Goal: Check status

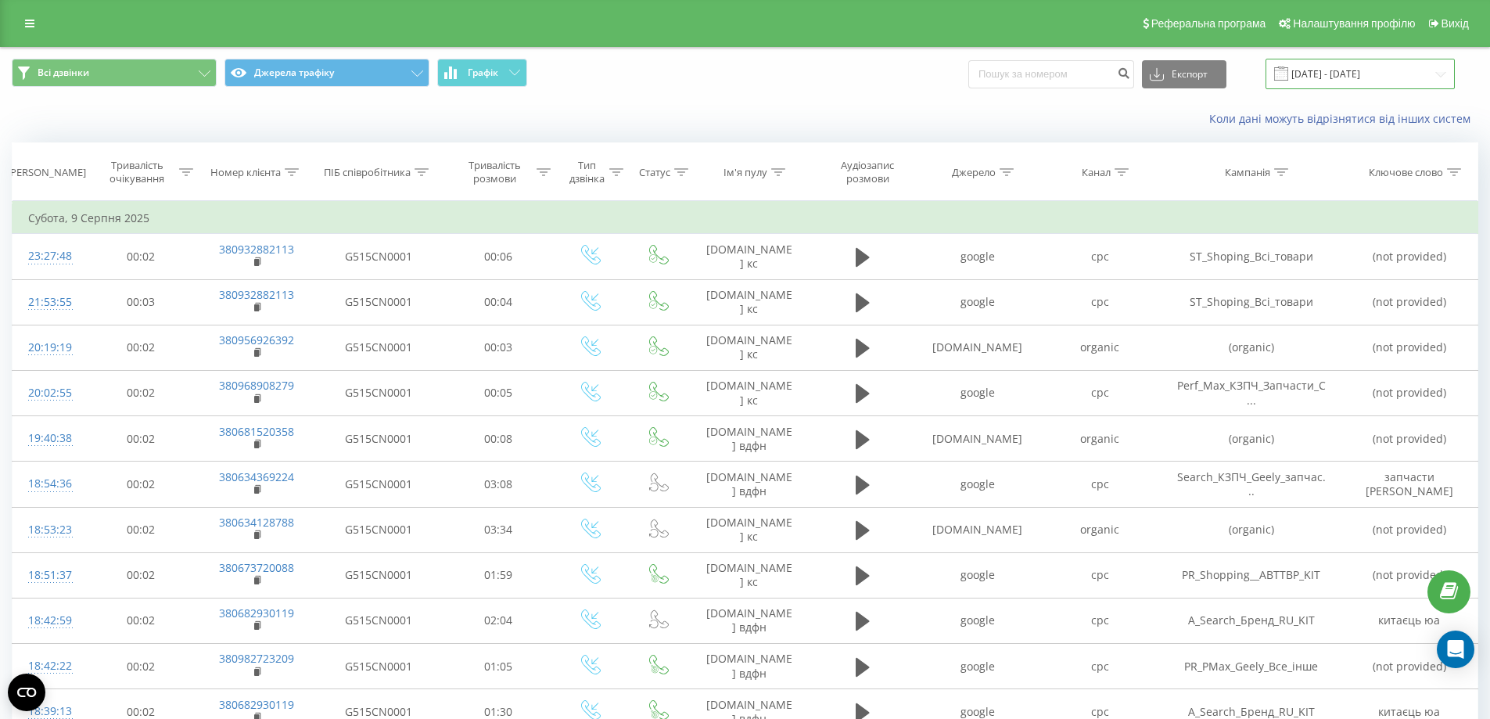
click at [1363, 73] on input "[DATE] - [DATE]" at bounding box center [1360, 74] width 189 height 31
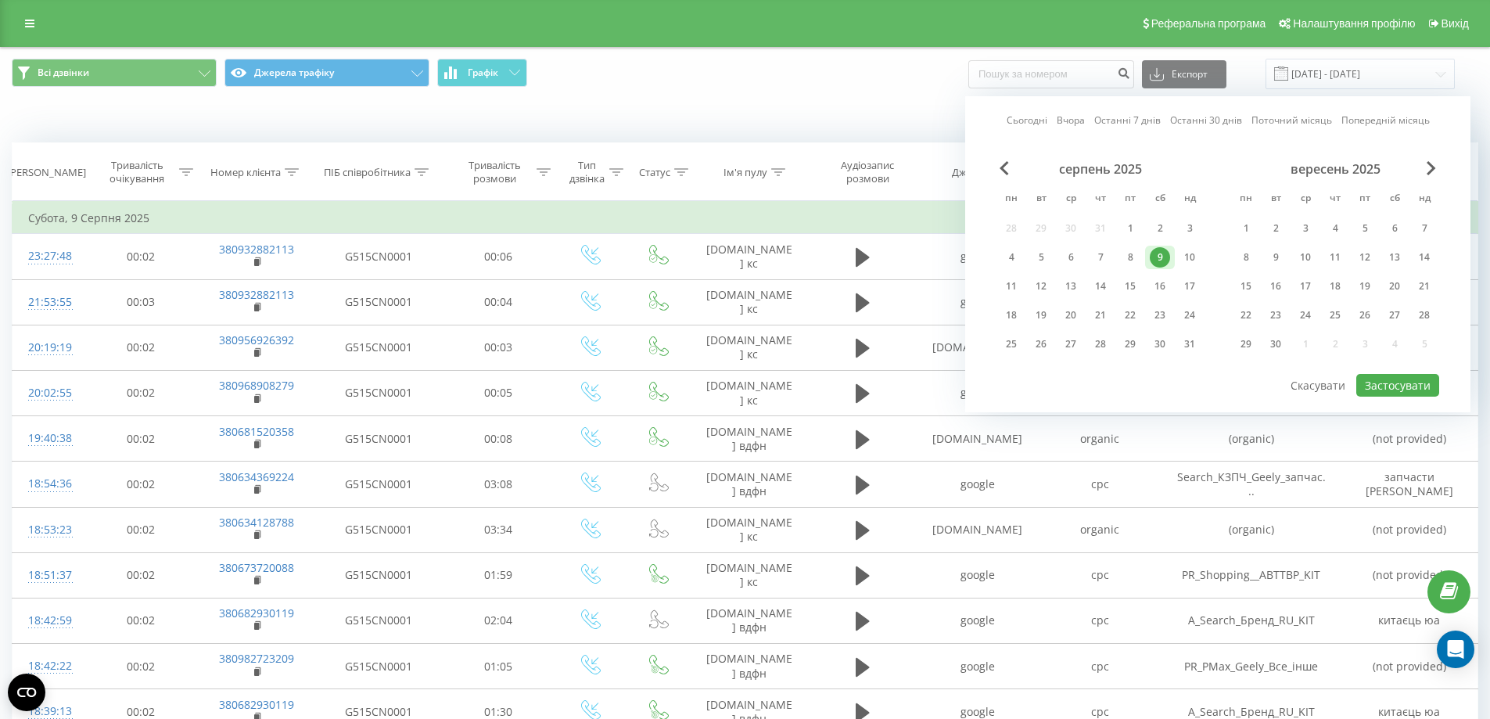
click at [1022, 124] on link "Сьогодні" at bounding box center [1027, 120] width 41 height 15
click at [1381, 385] on button "Застосувати" at bounding box center [1397, 385] width 83 height 23
type input "[DATE] - [DATE]"
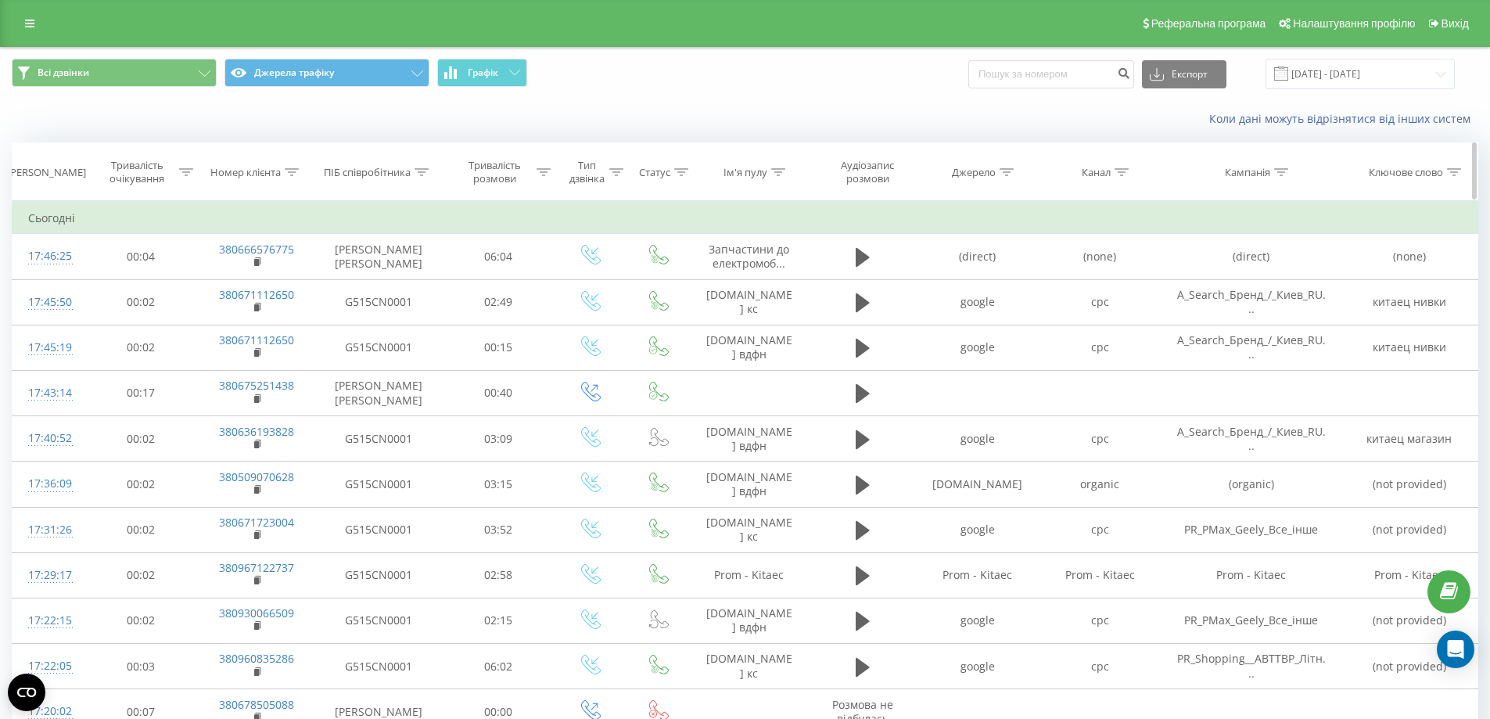
click at [375, 170] on div "ПІБ співробітника" at bounding box center [367, 172] width 87 height 13
click at [404, 282] on input "text" at bounding box center [379, 284] width 138 height 27
type input "[PERSON_NAME] [PERSON_NAME]"
click at [421, 314] on span "OK" at bounding box center [412, 315] width 44 height 24
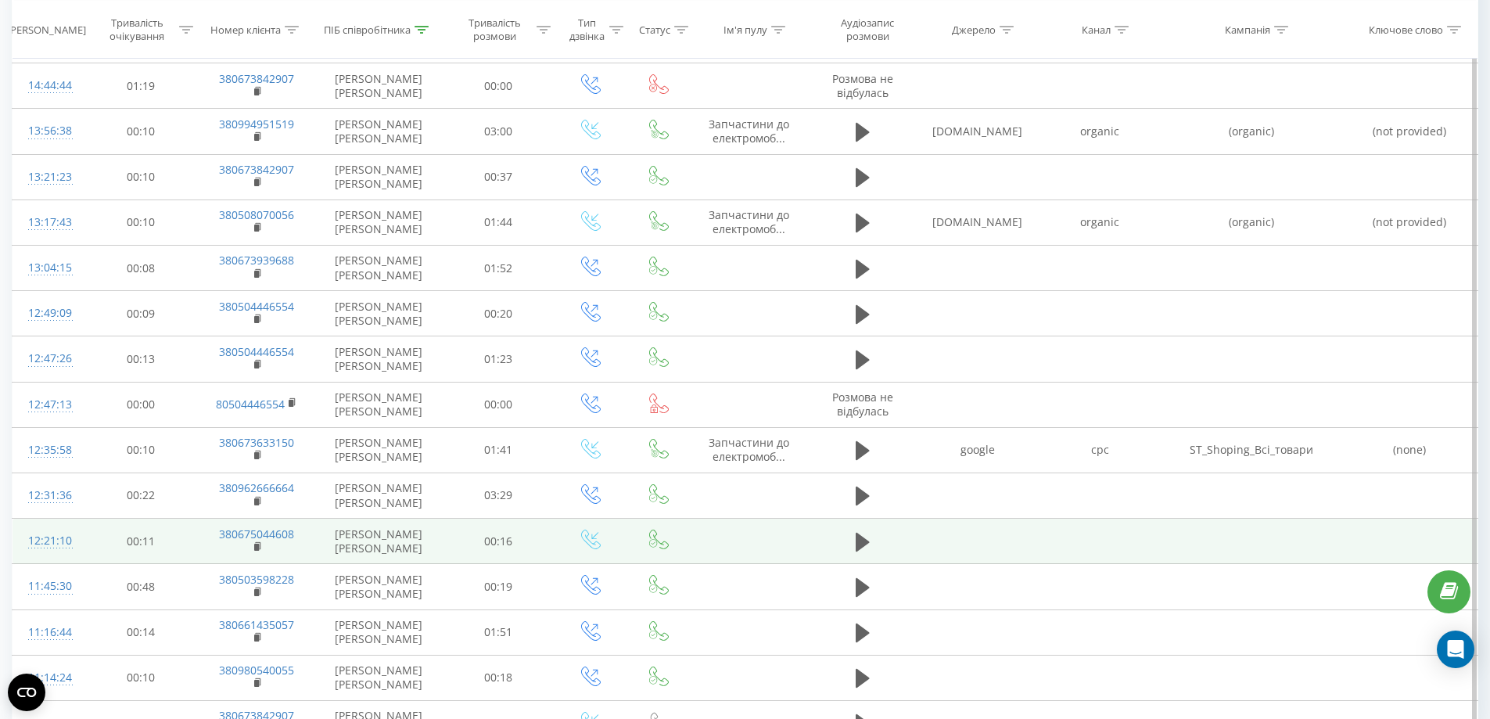
scroll to position [712, 0]
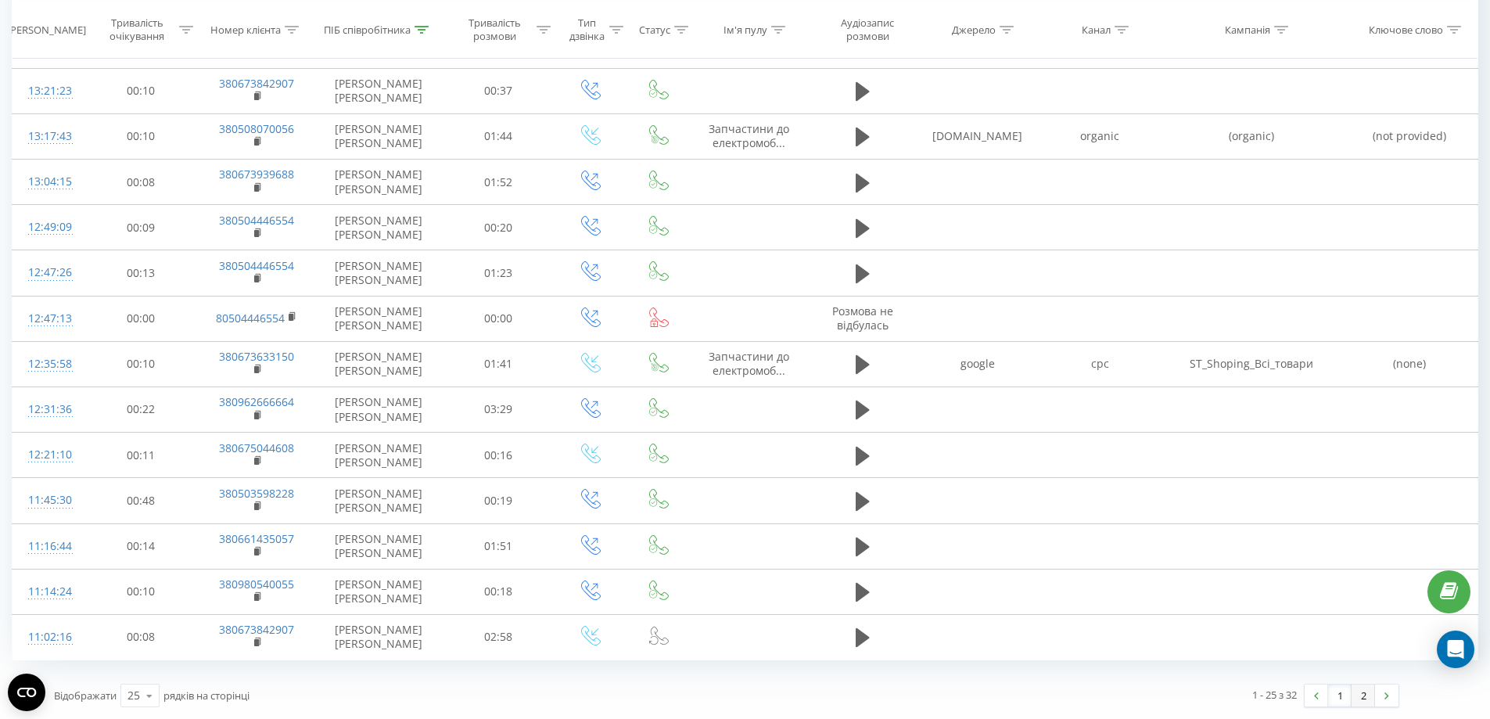
click at [1357, 692] on link "2" at bounding box center [1363, 695] width 23 height 22
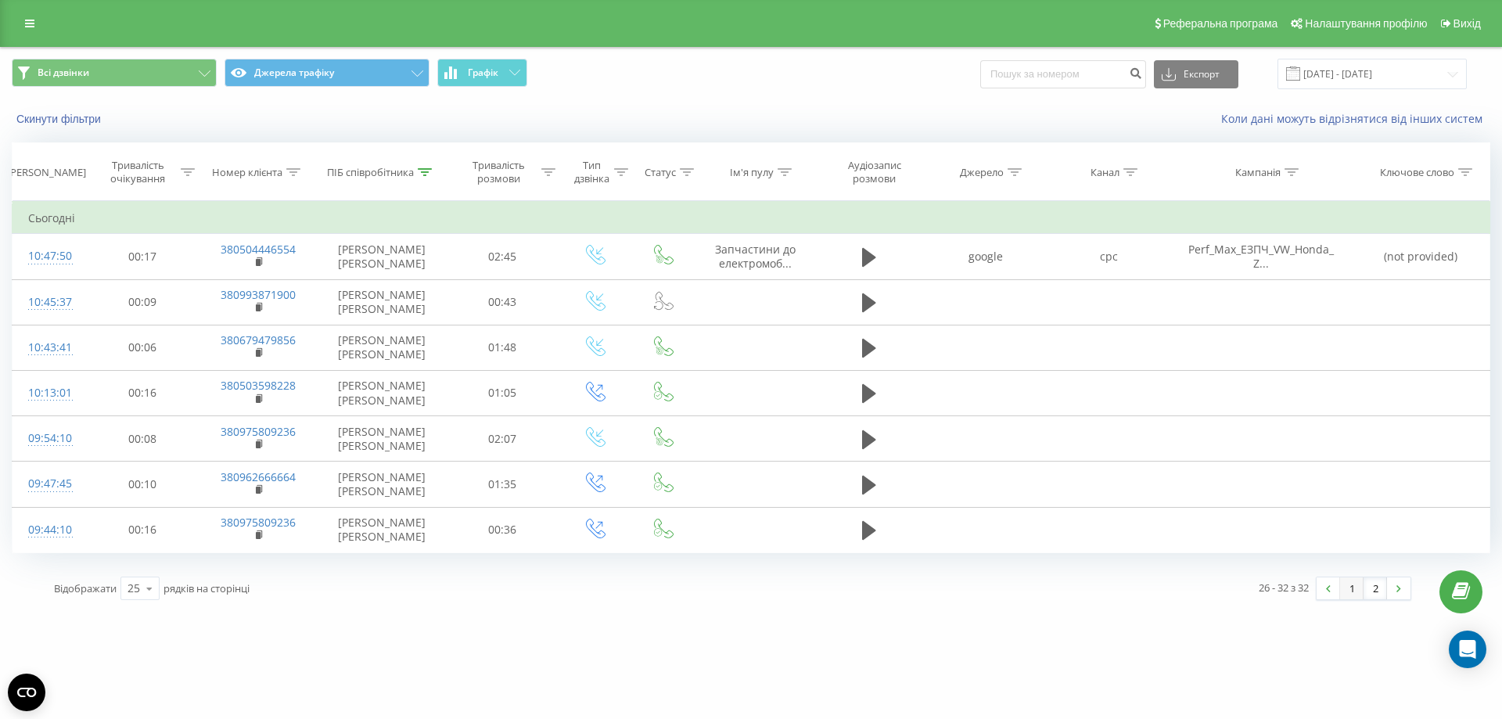
click at [1348, 585] on link "1" at bounding box center [1351, 588] width 23 height 22
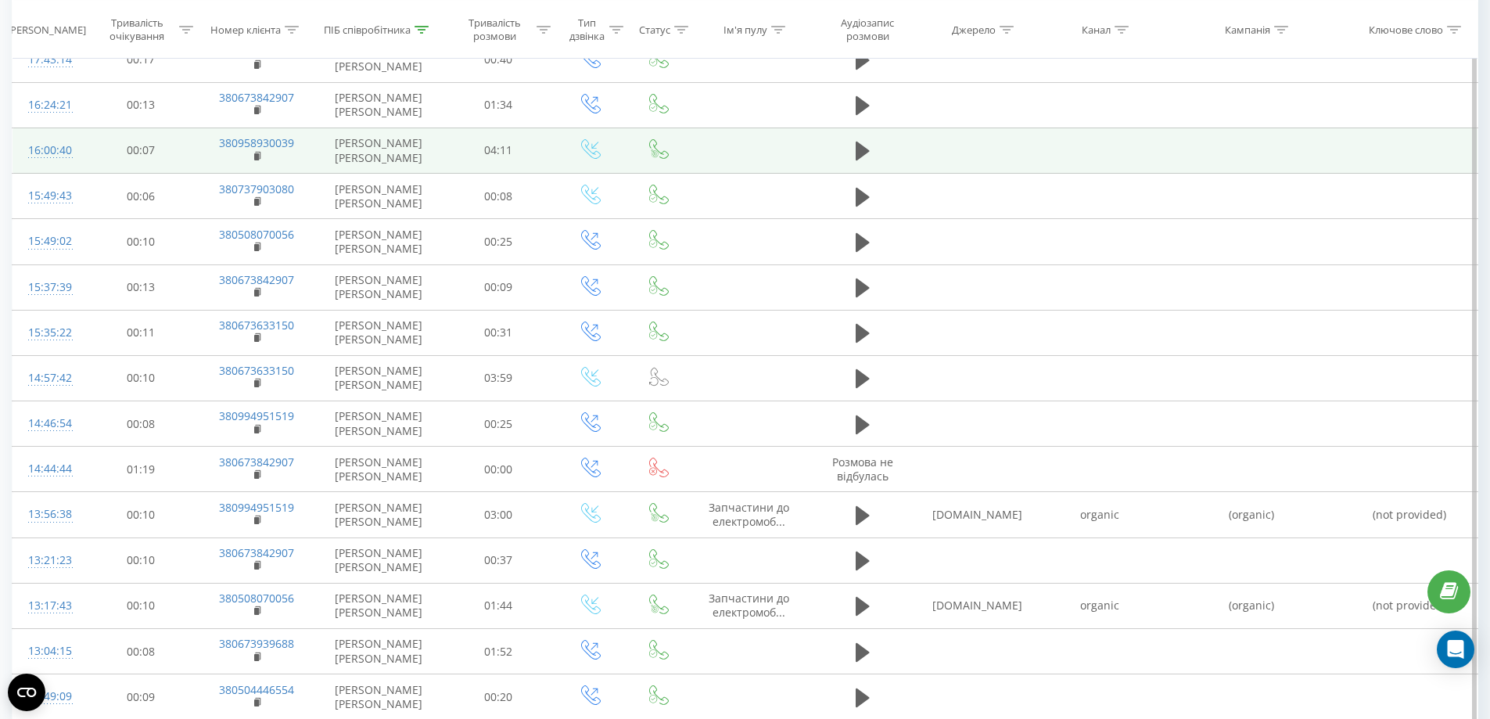
scroll to position [86, 0]
